Goal: Task Accomplishment & Management: Manage account settings

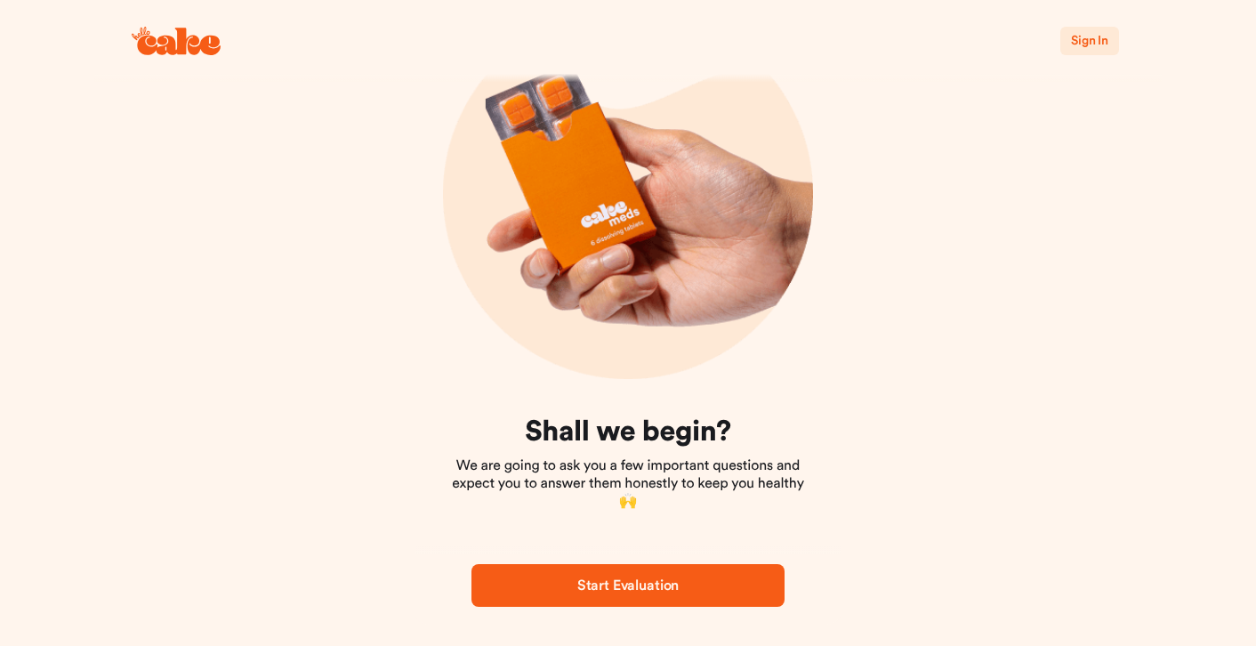
scroll to position [116, 0]
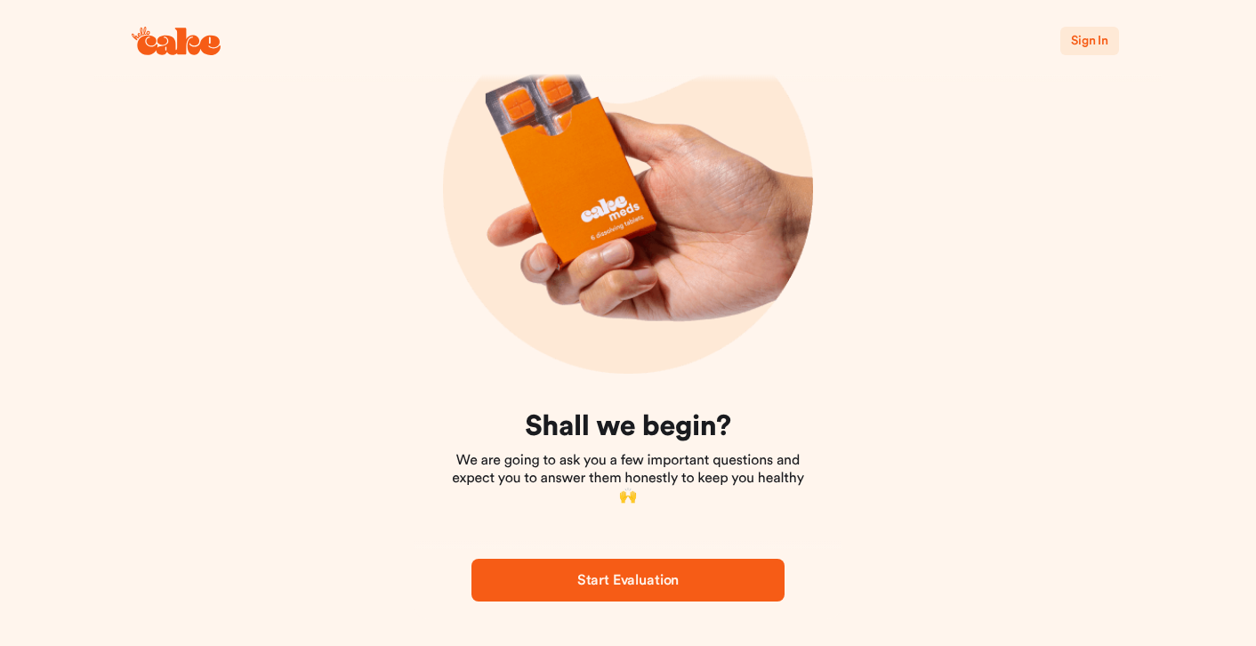
click at [1093, 36] on span "Sign In" at bounding box center [1089, 41] width 37 height 12
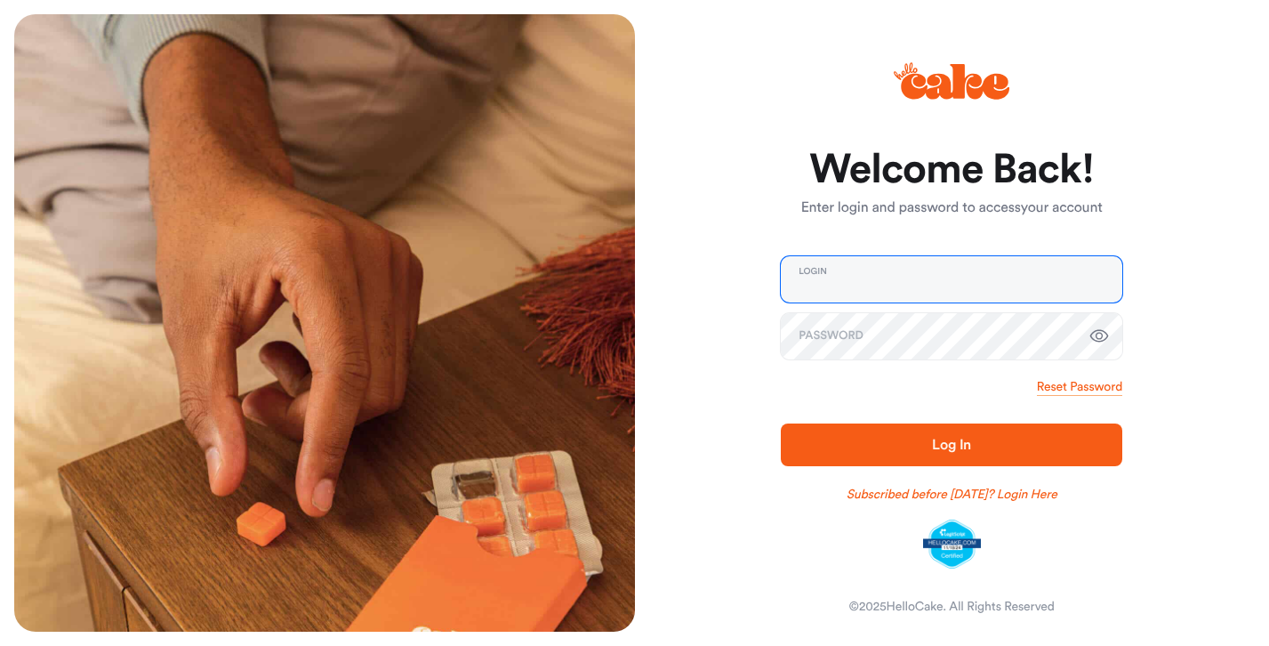
click at [843, 281] on input "email" at bounding box center [952, 279] width 342 height 46
type input "**********"
click at [809, 450] on span "Log In" at bounding box center [951, 444] width 285 height 21
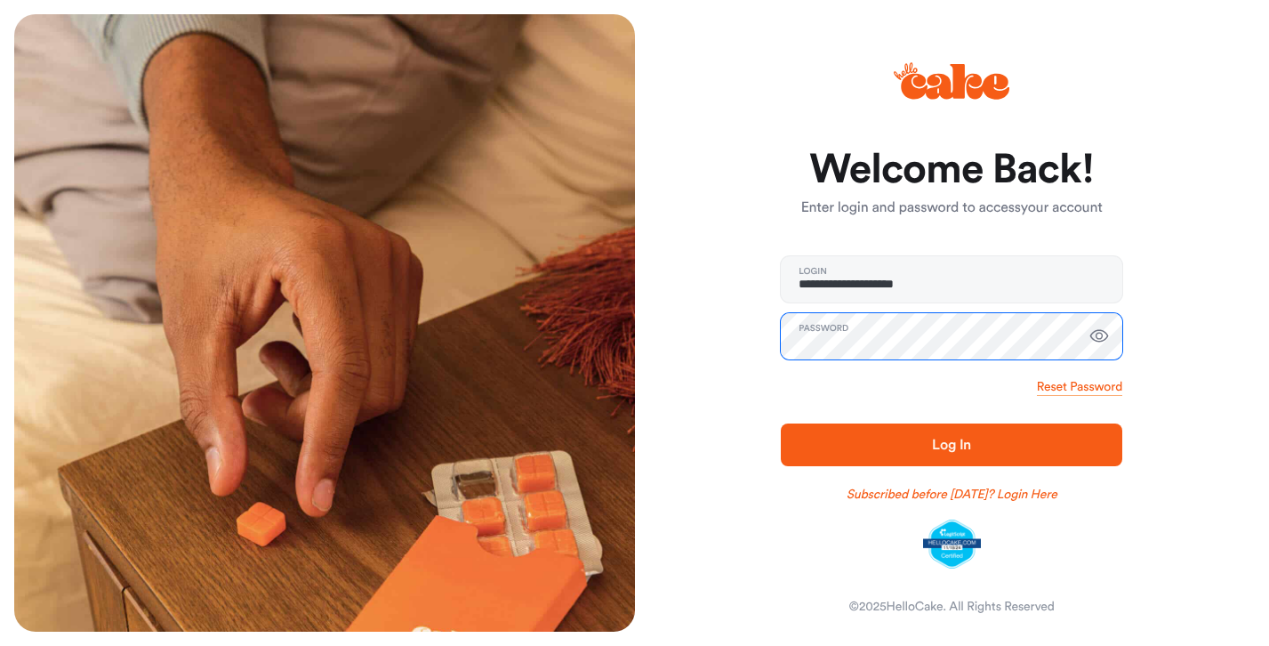
click at [781, 423] on button "Log In" at bounding box center [952, 444] width 342 height 43
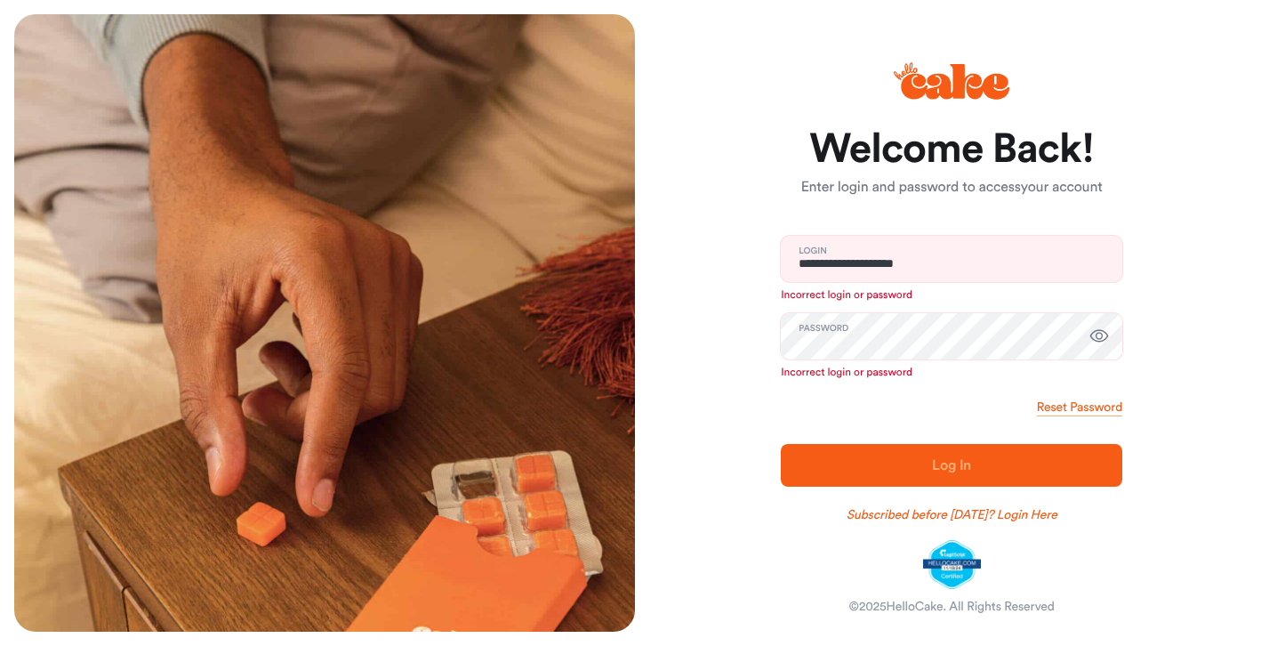
click at [1095, 333] on icon "button" at bounding box center [1099, 336] width 21 height 21
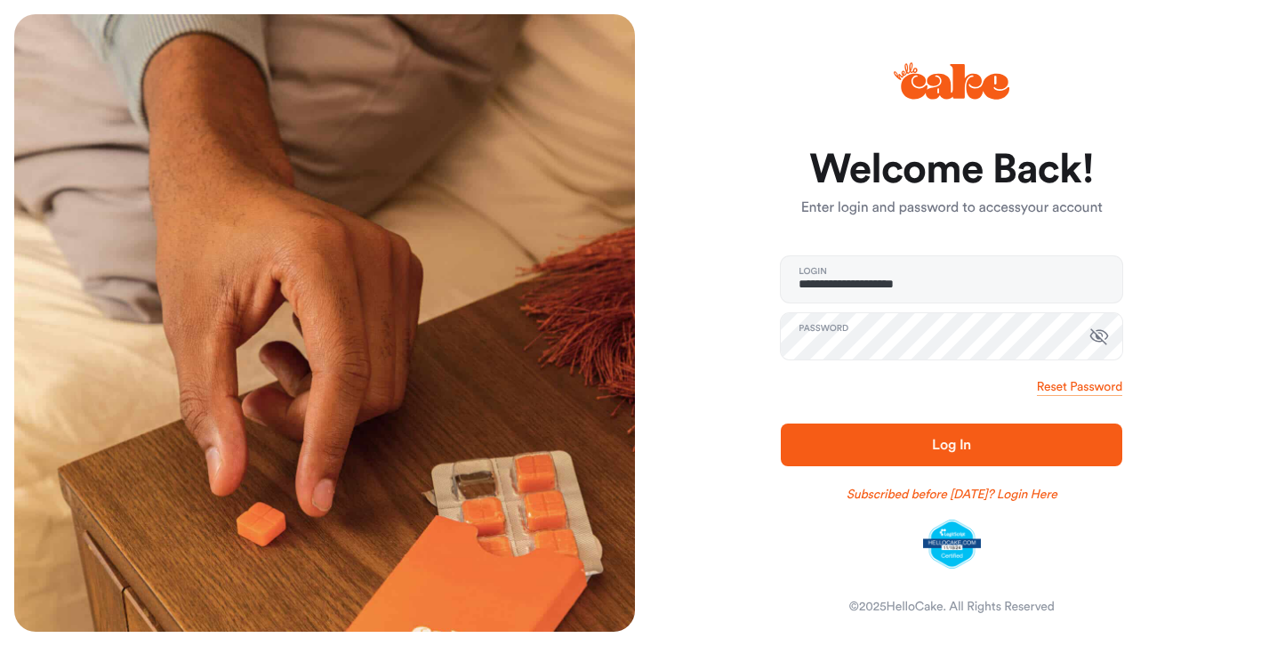
click at [847, 386] on div "Reset Password" at bounding box center [952, 387] width 342 height 18
click at [843, 439] on span "Log In" at bounding box center [951, 444] width 285 height 21
